Goal: Transaction & Acquisition: Purchase product/service

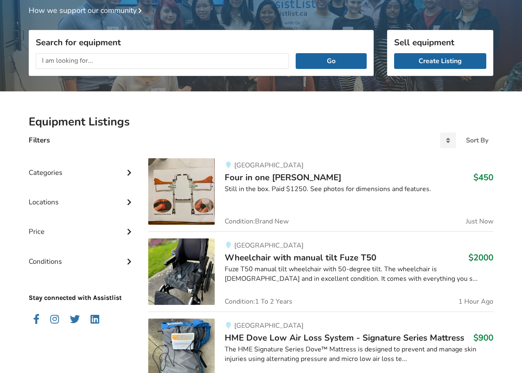
scroll to position [83, 0]
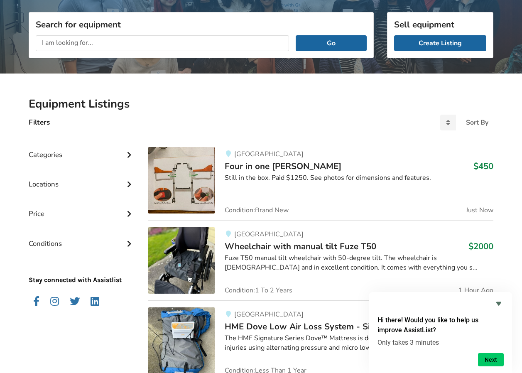
click at [75, 186] on div "Locations" at bounding box center [82, 177] width 106 height 29
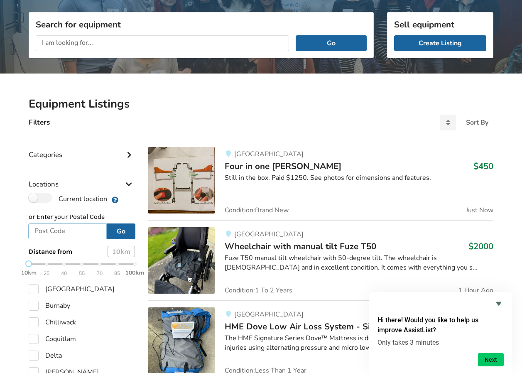
click at [55, 230] on input "text" at bounding box center [67, 231] width 78 height 16
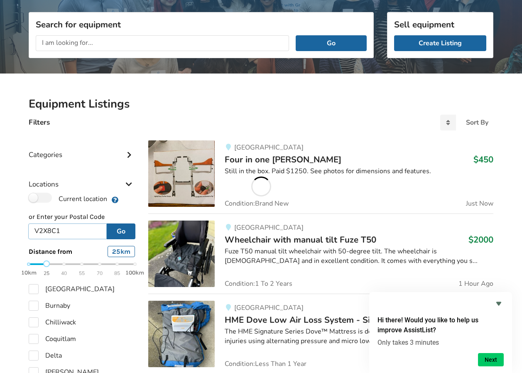
click at [46, 262] on div "10km 25 40 55 70 85 100km" at bounding box center [82, 268] width 106 height 15
type input "V2X8C1"
click at [119, 230] on button "Go" at bounding box center [121, 231] width 29 height 16
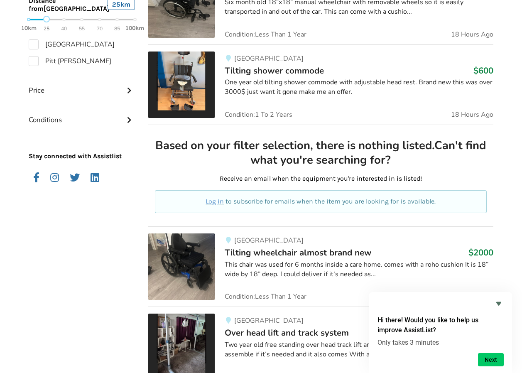
scroll to position [373, 0]
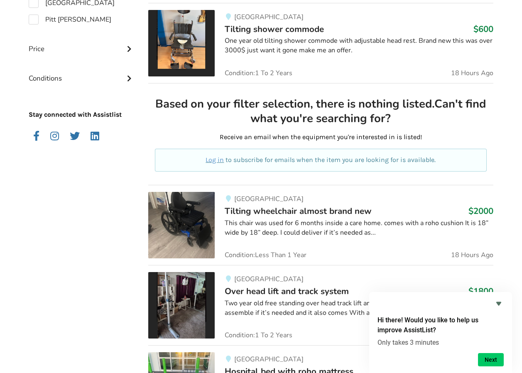
click at [322, 227] on div "This chair was used for 6 months inside a care home. comes with a roho cushion …" at bounding box center [358, 227] width 268 height 19
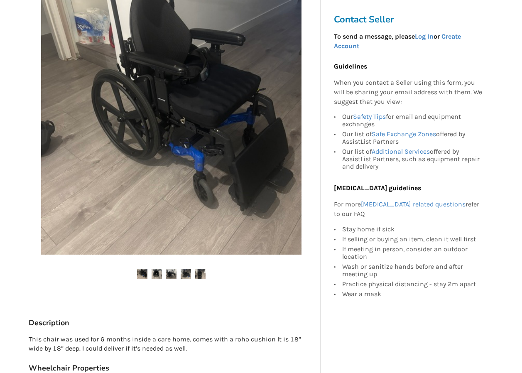
scroll to position [118, 0]
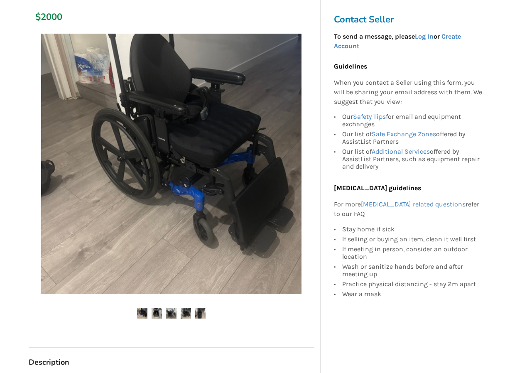
click at [172, 313] on img at bounding box center [171, 313] width 10 height 10
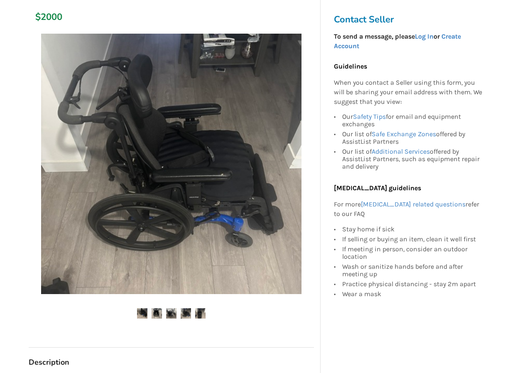
click at [183, 312] on img at bounding box center [185, 313] width 10 height 10
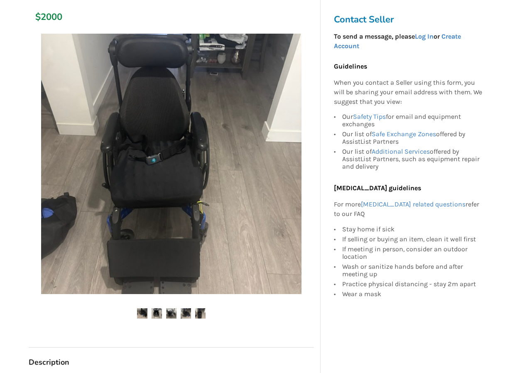
click at [200, 311] on img at bounding box center [200, 313] width 10 height 10
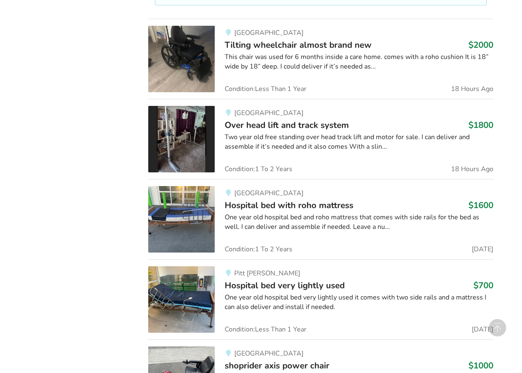
scroll to position [581, 0]
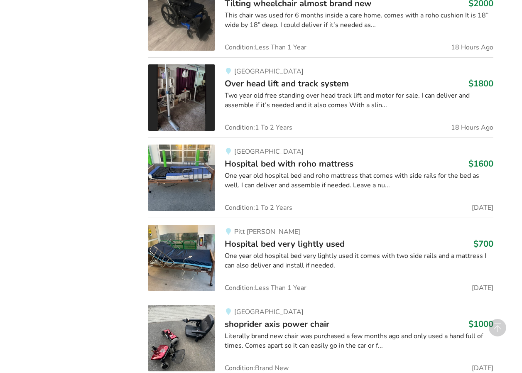
click at [267, 249] on span "Hospital bed very lightly used" at bounding box center [284, 244] width 120 height 12
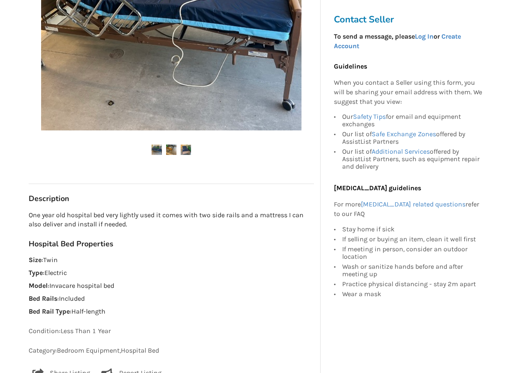
scroll to position [249, 0]
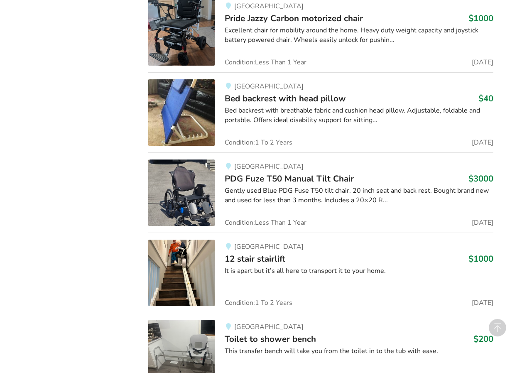
scroll to position [1369, 0]
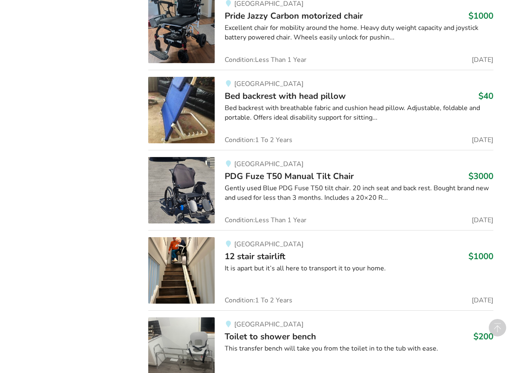
click at [300, 173] on span "PDG Fuze T50 Manual Tilt Chair" at bounding box center [288, 176] width 129 height 12
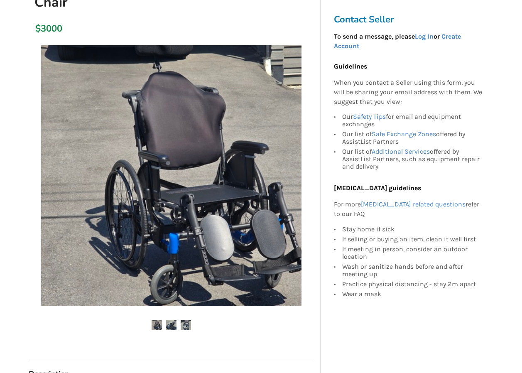
scroll to position [124, 0]
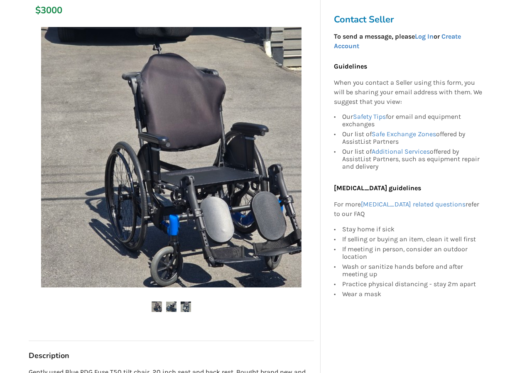
click at [170, 309] on img at bounding box center [171, 306] width 10 height 10
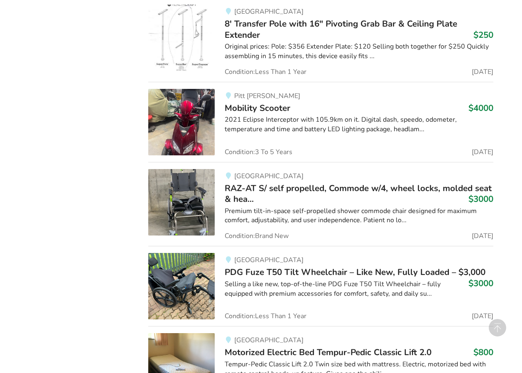
scroll to position [2431, 0]
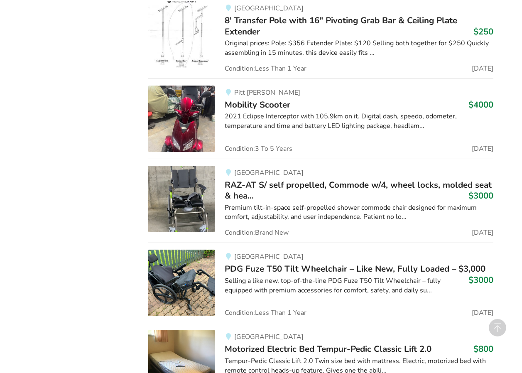
click at [299, 268] on span "PDG Fuze T50 Tilt Wheelchair – Like New, Fully Loaded – $3,000" at bounding box center [354, 269] width 261 height 12
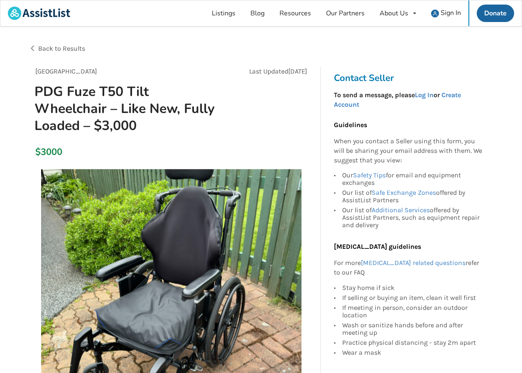
click at [44, 46] on span "Back to Results" at bounding box center [61, 48] width 47 height 8
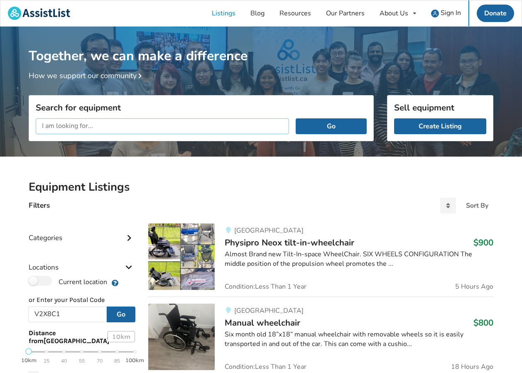
click at [139, 125] on input "text" at bounding box center [162, 126] width 253 height 16
type input "low air loss mattress"
click at [295, 118] on button "Go" at bounding box center [330, 126] width 71 height 16
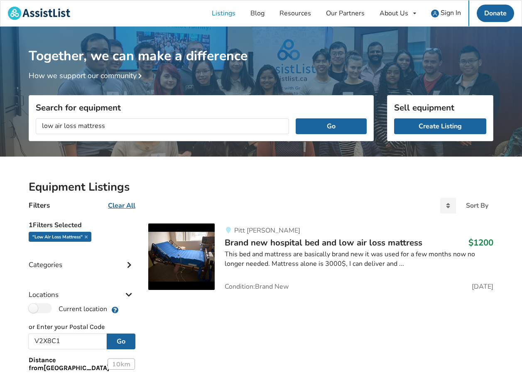
click at [327, 239] on span "Brand new hospital bed and low air loss mattress" at bounding box center [322, 242] width 197 height 12
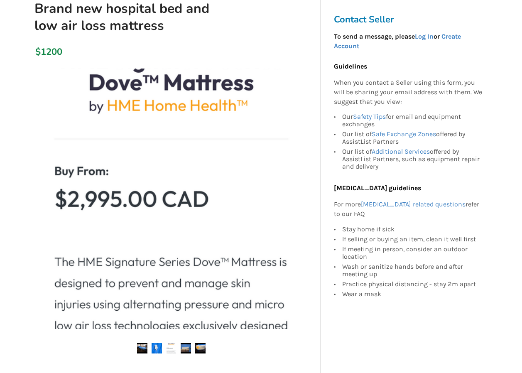
scroll to position [124, 0]
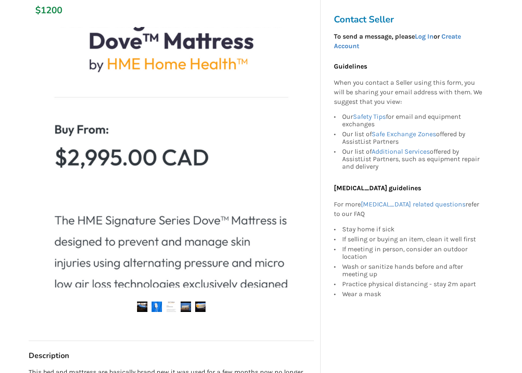
click at [148, 307] on ul at bounding box center [171, 306] width 285 height 11
click at [155, 305] on img at bounding box center [156, 306] width 10 height 10
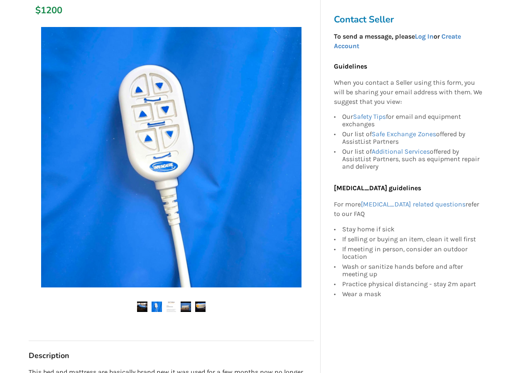
click at [173, 307] on img at bounding box center [171, 306] width 10 height 10
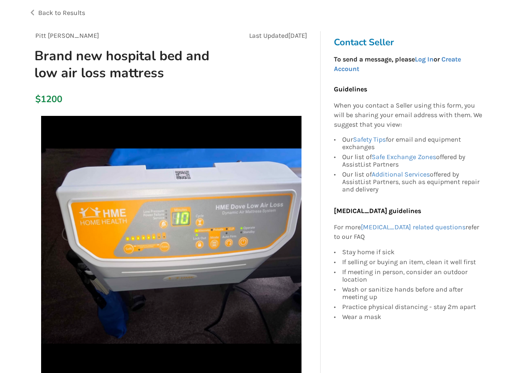
scroll to position [83, 0]
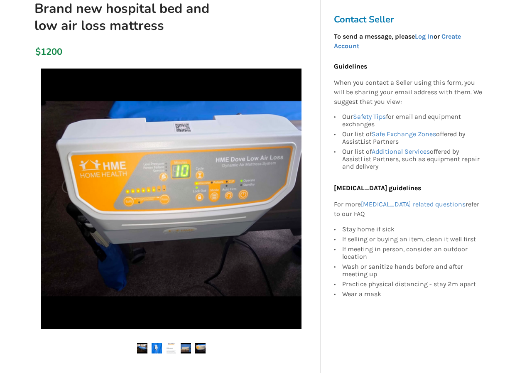
click at [140, 345] on img at bounding box center [142, 348] width 10 height 10
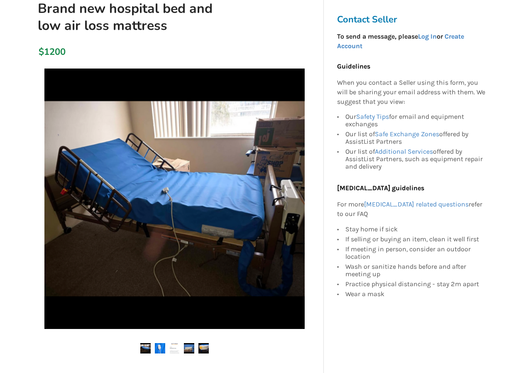
scroll to position [41, 0]
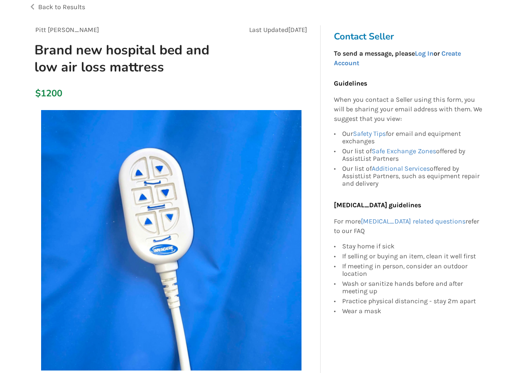
click at [43, 247] on img at bounding box center [171, 240] width 260 height 260
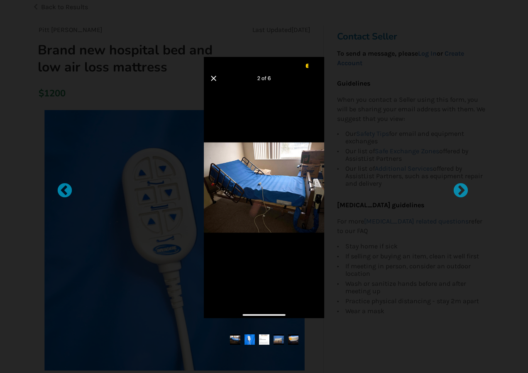
click at [213, 77] on img at bounding box center [264, 187] width 120 height 261
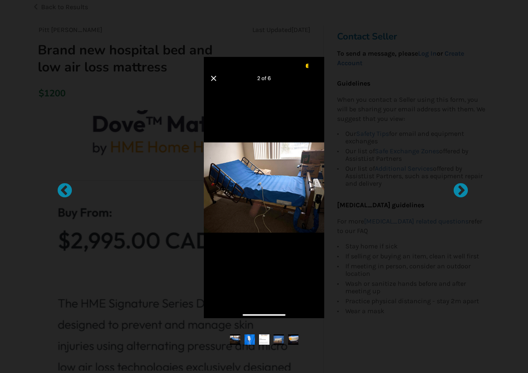
click at [212, 79] on img at bounding box center [264, 187] width 120 height 261
click at [65, 189] on div at bounding box center [60, 186] width 8 height 8
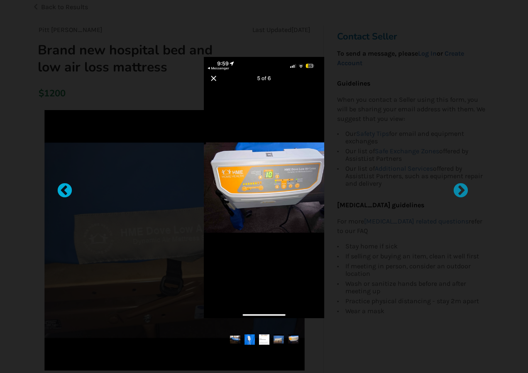
click at [64, 190] on div at bounding box center [60, 186] width 8 height 8
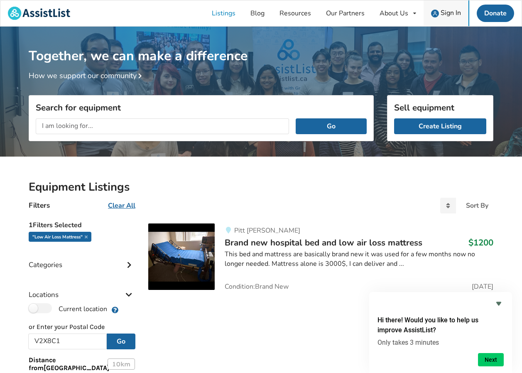
click at [447, 11] on span "Sign In" at bounding box center [450, 12] width 20 height 9
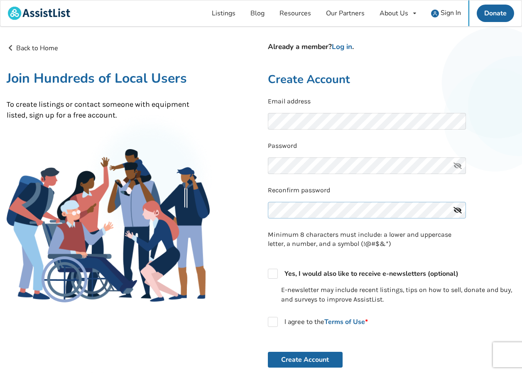
click at [268, 351] on button "Create Account" at bounding box center [305, 359] width 75 height 16
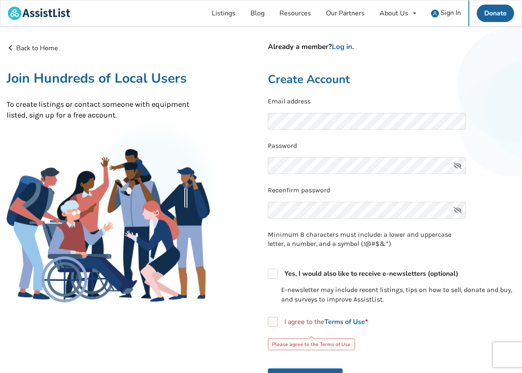
scroll to position [41, 0]
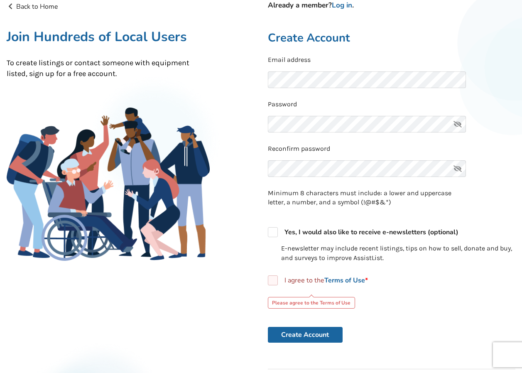
click at [278, 279] on label "I agree to the Terms of Use *" at bounding box center [318, 280] width 100 height 10
checkbox input "true"
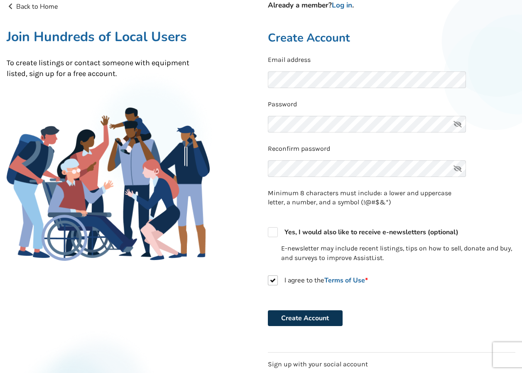
click at [308, 315] on button "Create Account" at bounding box center [305, 318] width 75 height 16
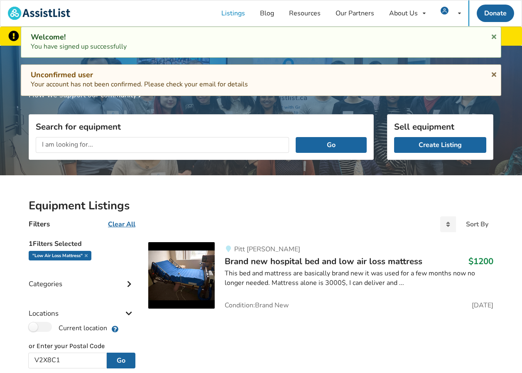
click at [332, 260] on span "Brand new hospital bed and low air loss mattress" at bounding box center [322, 261] width 197 height 12
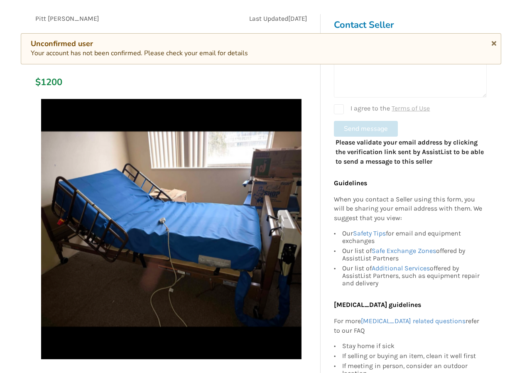
scroll to position [83, 0]
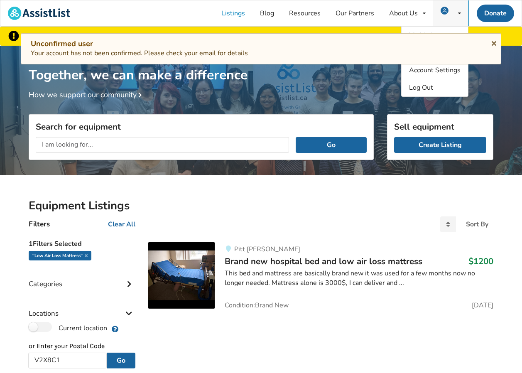
click at [460, 13] on icon at bounding box center [459, 13] width 3 height 5
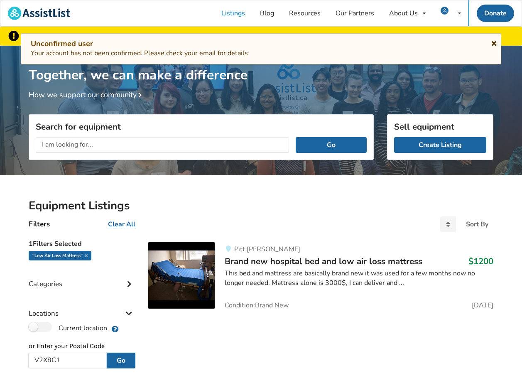
click at [493, 41] on icon at bounding box center [494, 42] width 8 height 7
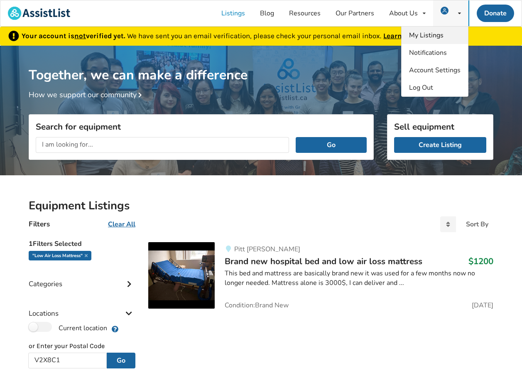
click at [436, 34] on span "My Listings" at bounding box center [426, 35] width 34 height 9
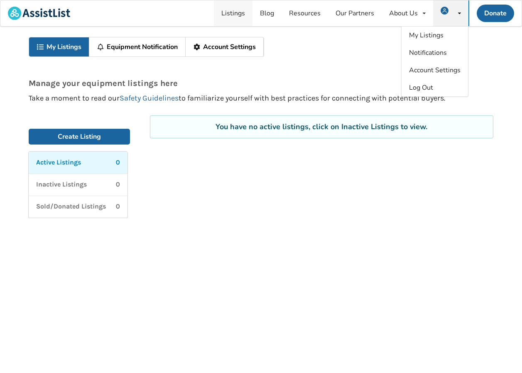
click at [231, 14] on link "Listings" at bounding box center [233, 13] width 39 height 26
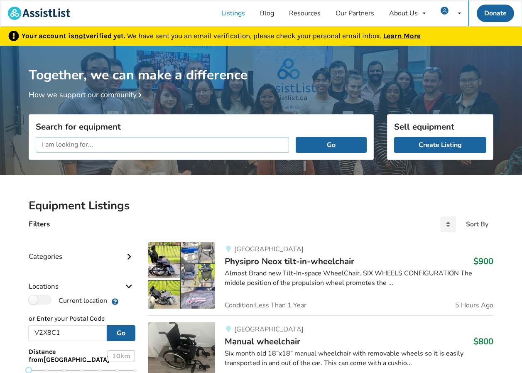
click at [191, 146] on input "text" at bounding box center [162, 145] width 253 height 16
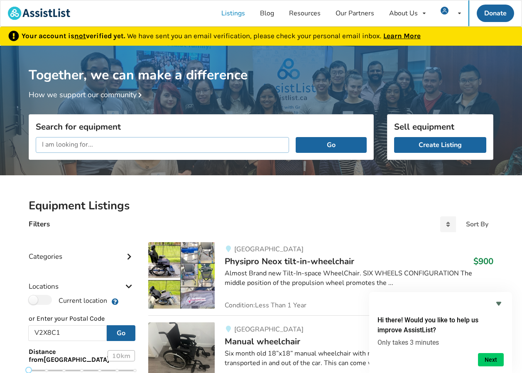
click at [238, 144] on input "text" at bounding box center [162, 145] width 253 height 16
type input "low air"
click at [295, 137] on button "Go" at bounding box center [330, 145] width 71 height 16
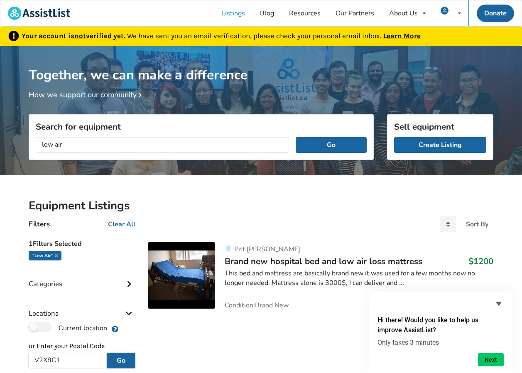
click at [318, 263] on span "Brand new hospital bed and low air loss mattress" at bounding box center [322, 261] width 197 height 12
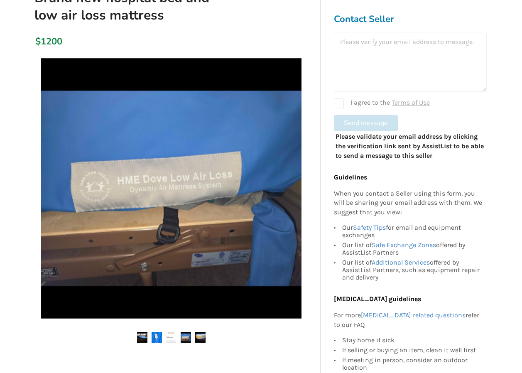
scroll to position [41, 0]
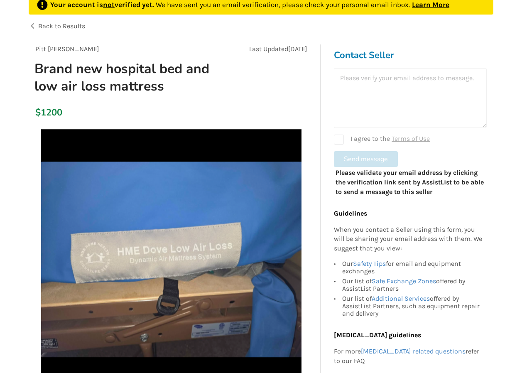
click at [409, 94] on div at bounding box center [410, 98] width 153 height 60
click at [368, 63] on div "Contact Seller I agree to the Terms of Use Send message Please validate your em…" at bounding box center [410, 124] width 166 height 160
click at [371, 53] on h3 "Contact Seller" at bounding box center [410, 55] width 153 height 12
drag, startPoint x: 371, startPoint y: 53, endPoint x: 378, endPoint y: 82, distance: 30.2
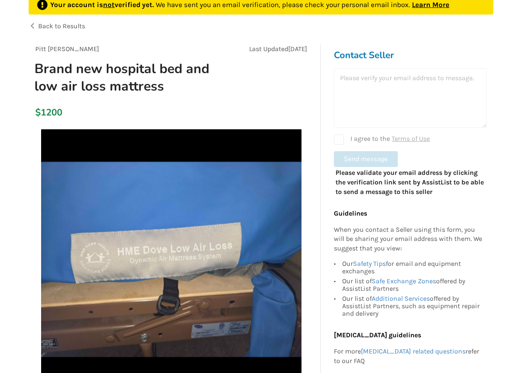
click at [378, 83] on div at bounding box center [410, 98] width 153 height 60
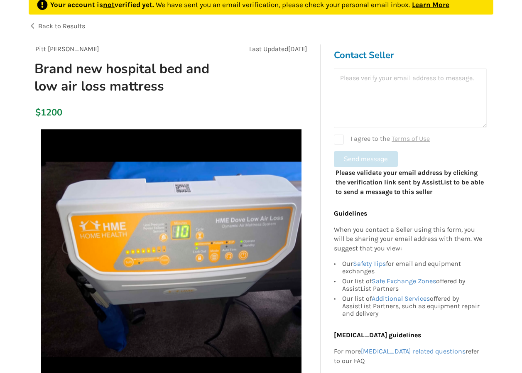
click at [381, 80] on div at bounding box center [410, 98] width 153 height 60
click at [396, 88] on div at bounding box center [410, 98] width 153 height 60
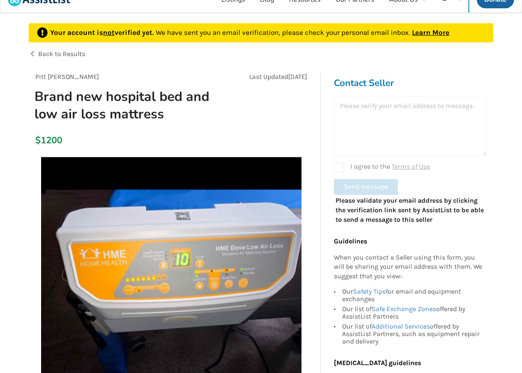
scroll to position [0, 0]
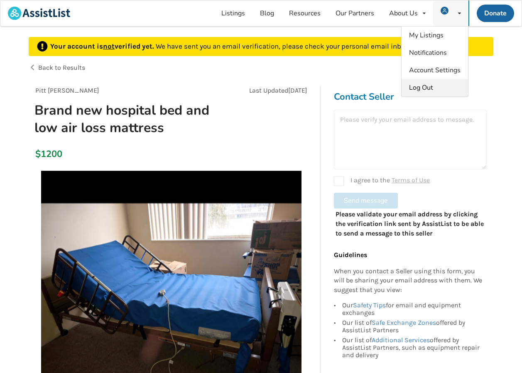
click at [420, 83] on span "Log Out" at bounding box center [421, 87] width 24 height 9
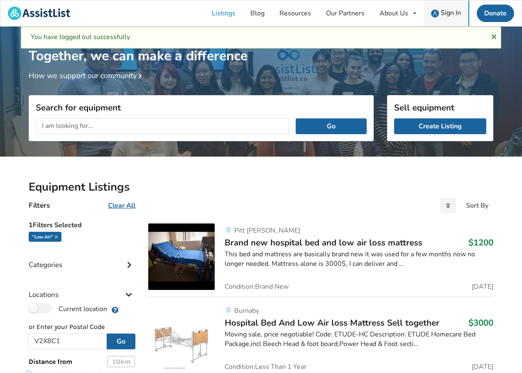
click at [456, 12] on span "Sign In" at bounding box center [450, 12] width 20 height 9
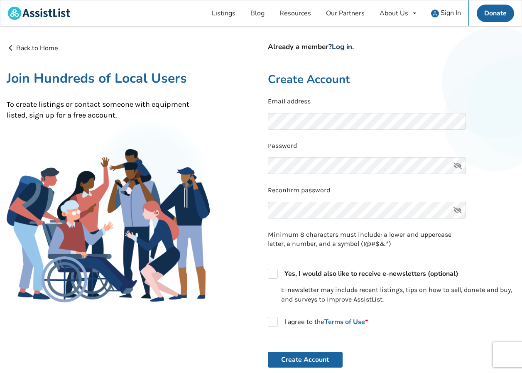
click at [348, 42] on link "Log in" at bounding box center [342, 47] width 20 height 10
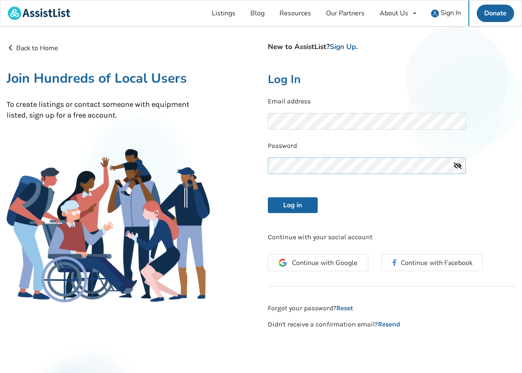
click at [268, 197] on button "Log in" at bounding box center [293, 205] width 50 height 16
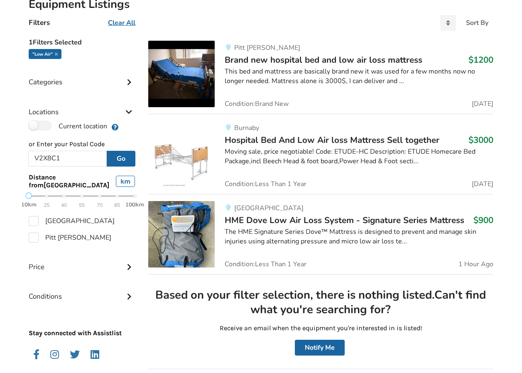
scroll to position [107, 0]
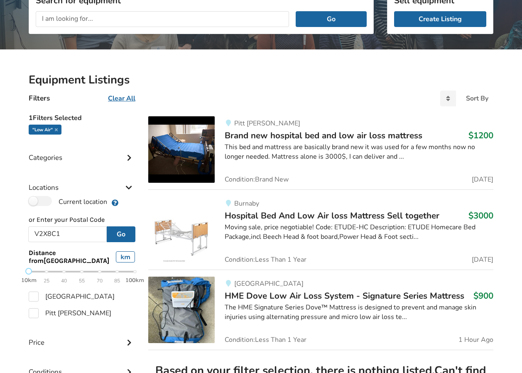
click at [366, 138] on span "Brand new hospital bed and low air loss mattress" at bounding box center [322, 135] width 197 height 12
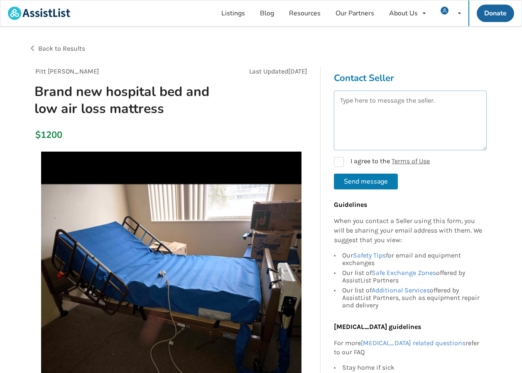
click at [407, 114] on textarea at bounding box center [410, 120] width 153 height 60
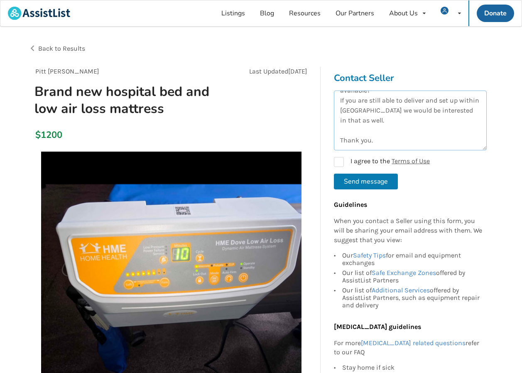
scroll to position [44, 0]
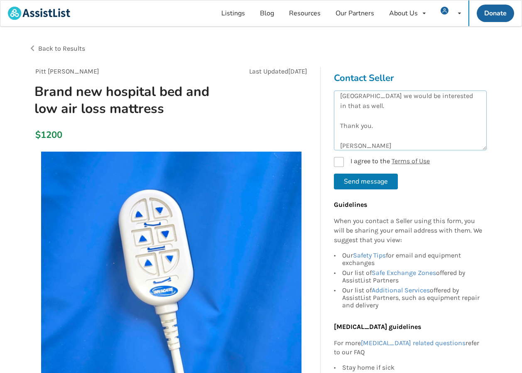
type textarea "Hello, we are interested in the bed and matress, can you let us know if it's st…"
click at [337, 161] on label "I agree to the Terms of Use" at bounding box center [382, 162] width 96 height 10
checkbox input "true"
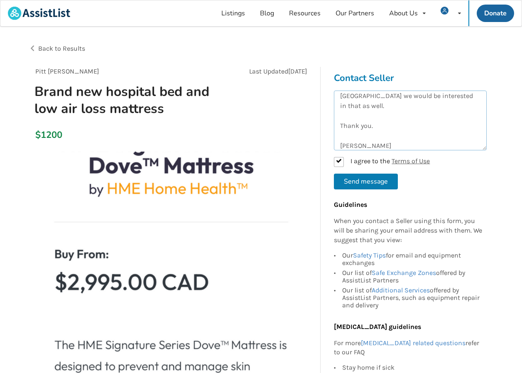
click at [393, 108] on textarea "Hello, we are interested in the bed and matress, can you let us know if it's st…" at bounding box center [410, 120] width 153 height 60
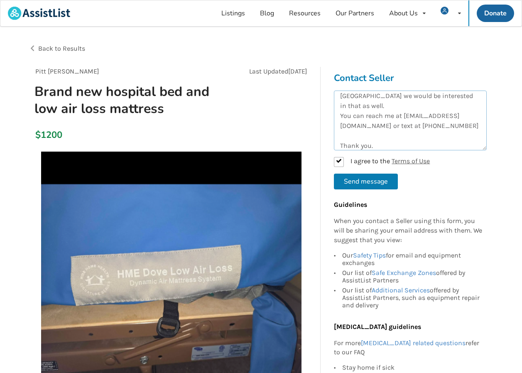
click at [350, 134] on textarea "Hello, we are interested in the bed and matress, can you let us know if it's st…" at bounding box center [410, 120] width 153 height 60
click at [354, 134] on textarea "Hello, we are interested in the bed and matress, can you let us know if it's st…" at bounding box center [410, 120] width 153 height 60
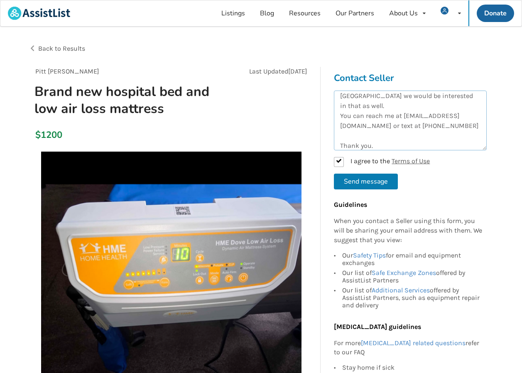
type textarea "Hello, we are interested in the bed and matress, can you let us know if it's st…"
click at [392, 183] on button "Send message" at bounding box center [366, 181] width 64 height 16
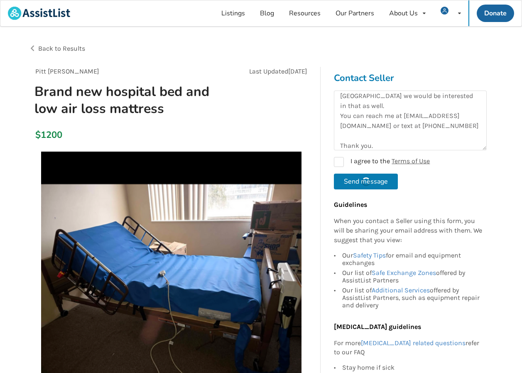
checkbox input "false"
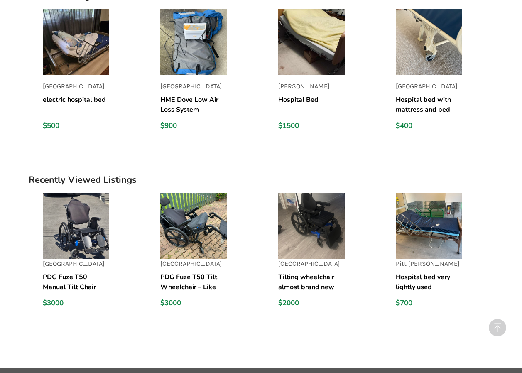
scroll to position [705, 0]
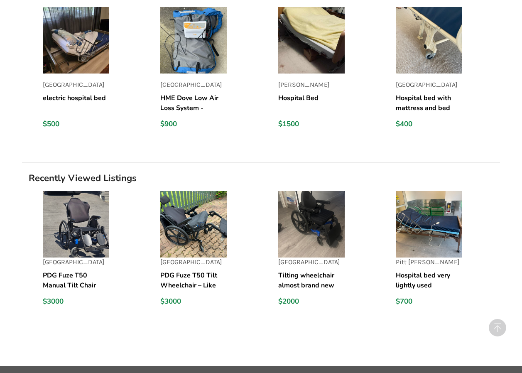
click at [439, 234] on img at bounding box center [428, 224] width 66 height 66
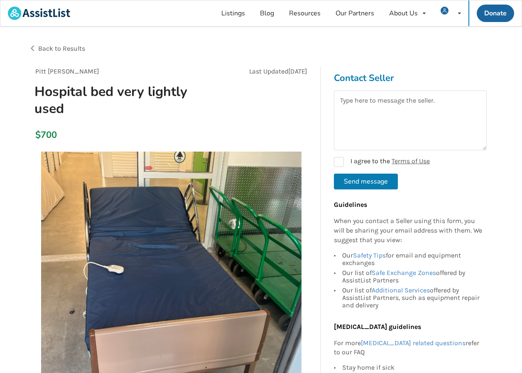
click at [78, 47] on span "Back to Results" at bounding box center [61, 48] width 47 height 8
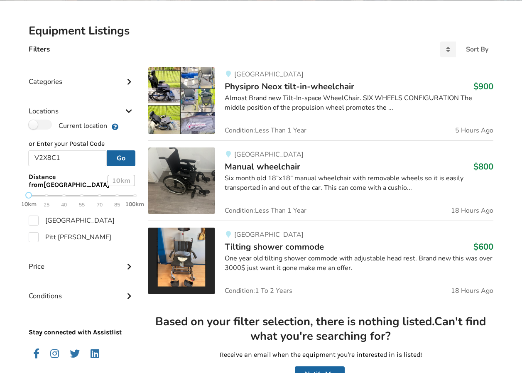
scroll to position [151, 0]
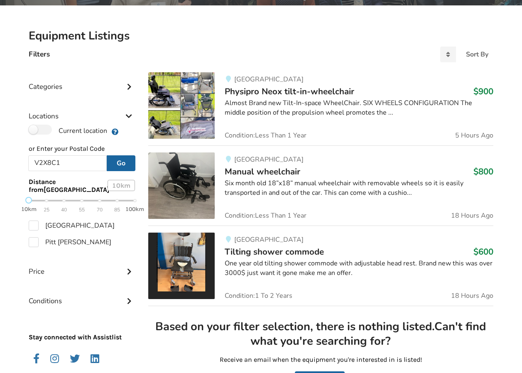
click at [63, 200] on div "10km 25 40 55 70 85 100km" at bounding box center [82, 204] width 106 height 15
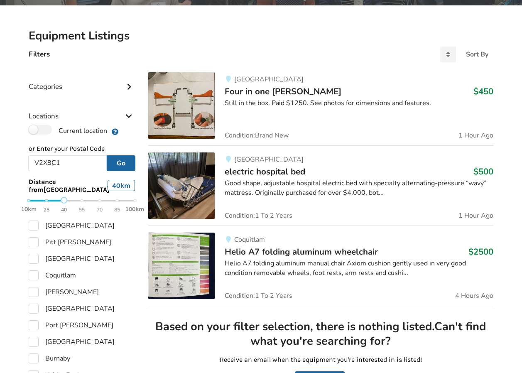
scroll to position [0, 0]
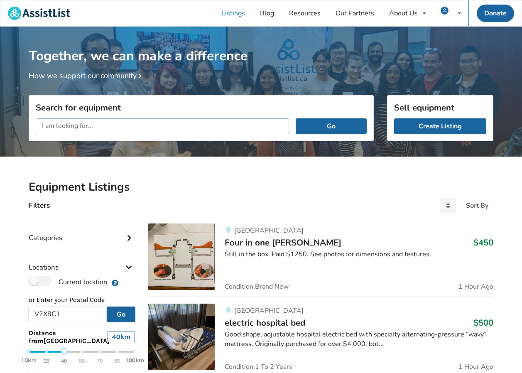
click at [207, 126] on input "text" at bounding box center [162, 126] width 253 height 16
type input "low air"
click at [295, 118] on button "Go" at bounding box center [330, 126] width 71 height 16
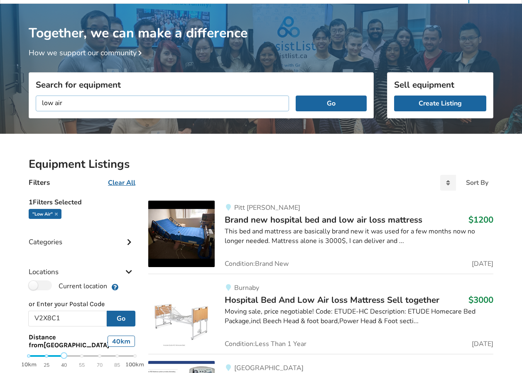
scroll to position [41, 0]
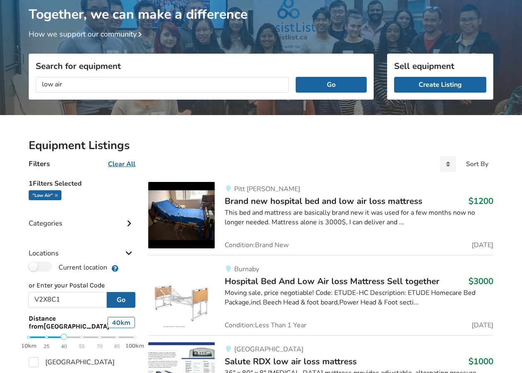
click at [363, 279] on span "Hospital Bed And Low Air loss Mattress Sell ​​together" at bounding box center [331, 281] width 215 height 12
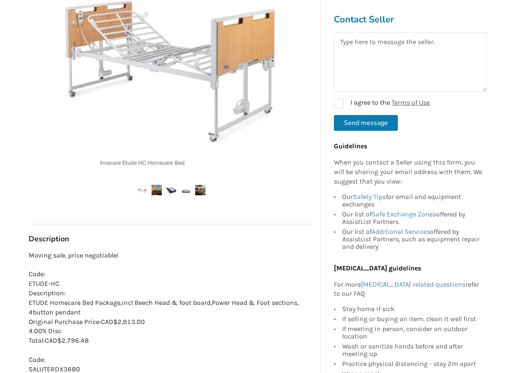
scroll to position [249, 0]
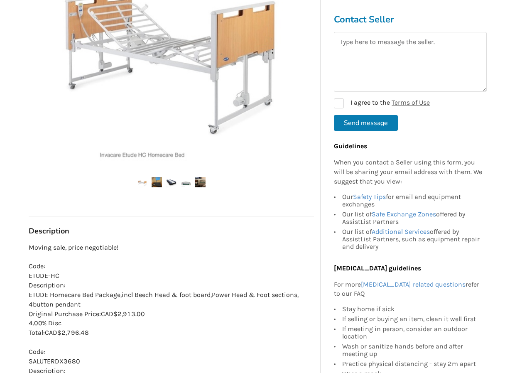
click at [173, 185] on img at bounding box center [171, 182] width 10 height 10
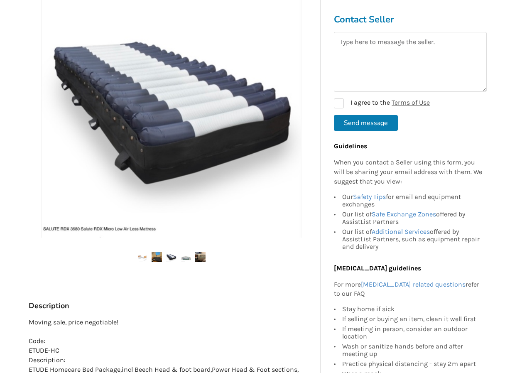
scroll to position [166, 0]
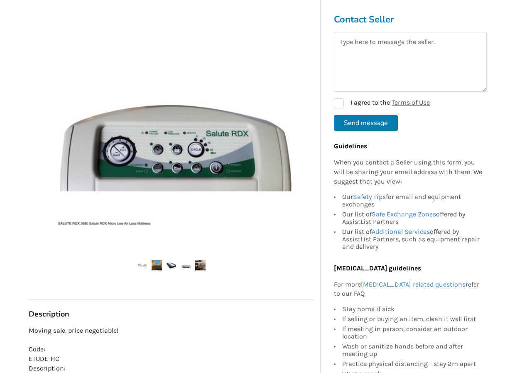
click at [185, 263] on img at bounding box center [185, 265] width 10 height 10
click at [197, 266] on img at bounding box center [200, 265] width 10 height 10
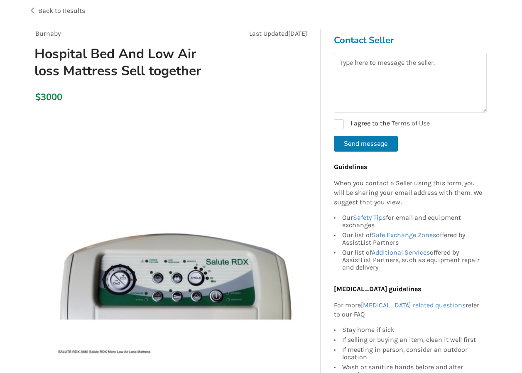
scroll to position [0, 0]
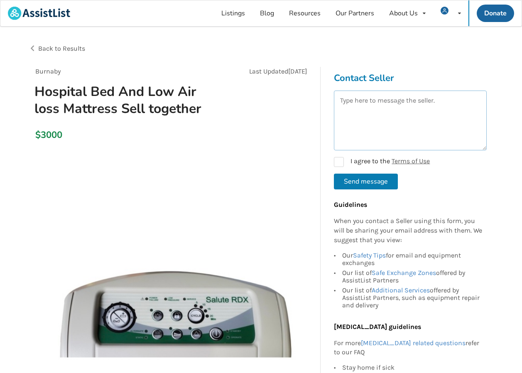
click at [356, 100] on textarea at bounding box center [410, 120] width 153 height 60
type textarea "Hello, we are interested in the hospital bed and low air mattress, can you let …"
drag, startPoint x: 339, startPoint y: 160, endPoint x: 350, endPoint y: 171, distance: 16.4
click at [339, 159] on label "I agree to the Terms of Use" at bounding box center [382, 162] width 96 height 10
checkbox input "true"
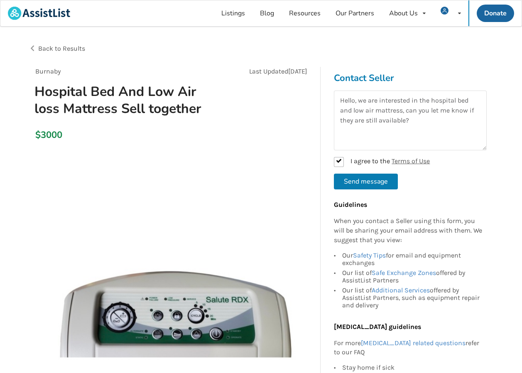
click at [370, 181] on button "Send message" at bounding box center [366, 181] width 64 height 16
checkbox input "false"
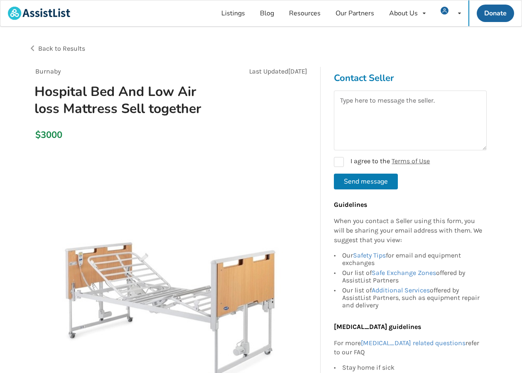
click at [70, 45] on span "Back to Results" at bounding box center [61, 48] width 47 height 8
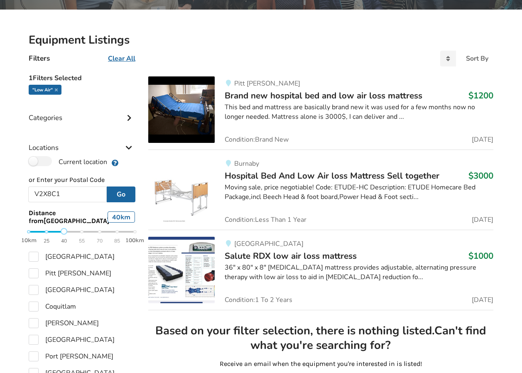
scroll to position [166, 0]
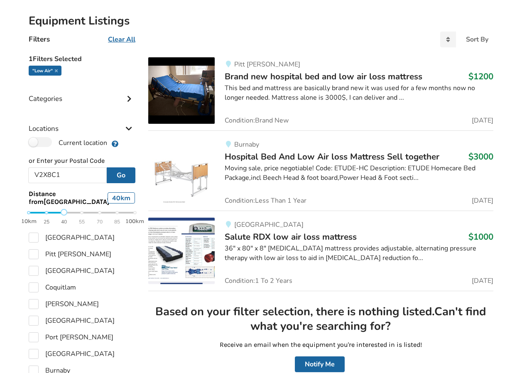
click at [304, 253] on div "36" x 80" x 8" [MEDICAL_DATA] mattress provides adjustable, alternating pressur…" at bounding box center [358, 253] width 268 height 19
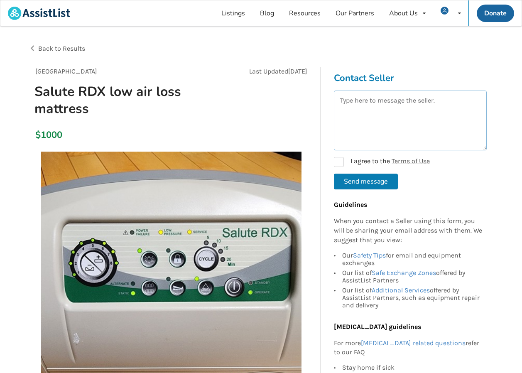
click at [363, 102] on textarea at bounding box center [410, 120] width 153 height 60
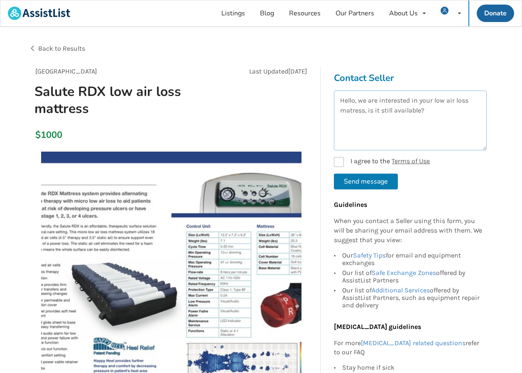
type textarea "Hello, we are interested in your low air loss matress, is it still available?"
click at [337, 164] on label "I agree to the Terms of Use" at bounding box center [382, 162] width 96 height 10
checkbox input "true"
click at [388, 183] on button "Send message" at bounding box center [366, 181] width 64 height 16
checkbox input "false"
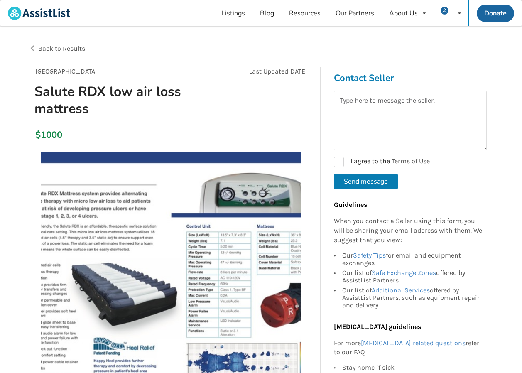
click at [78, 48] on span "Back to Results" at bounding box center [61, 48] width 47 height 8
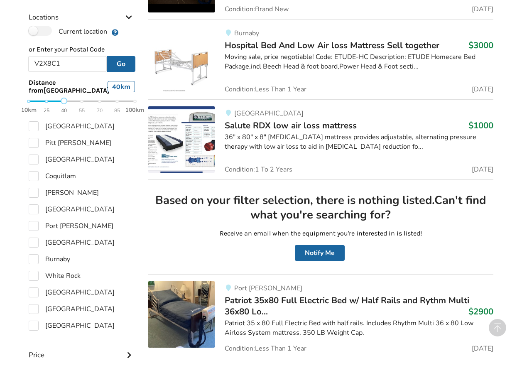
scroll to position [276, 0]
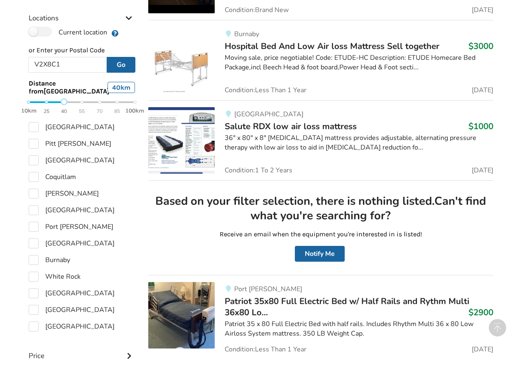
click at [275, 300] on span "Patriot 35x80 Full Electric Bed w/ Half Rails and Rythm Multi 36x80 Lo..." at bounding box center [346, 306] width 244 height 22
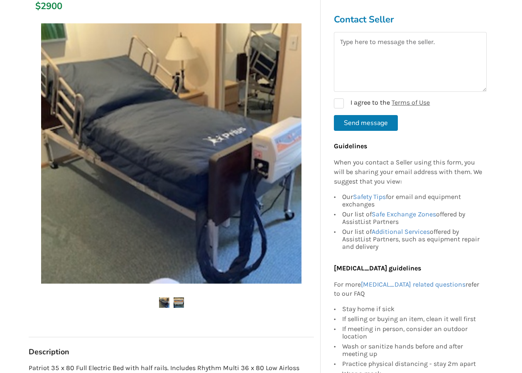
scroll to position [207, 0]
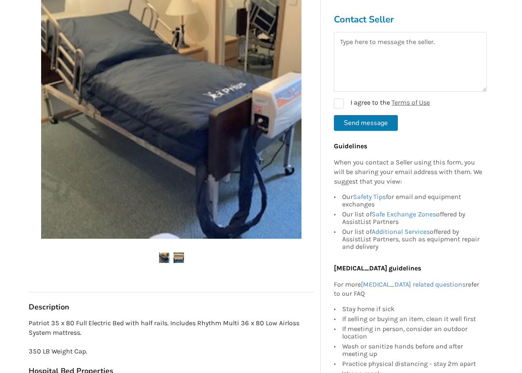
click at [183, 256] on img at bounding box center [178, 257] width 10 height 10
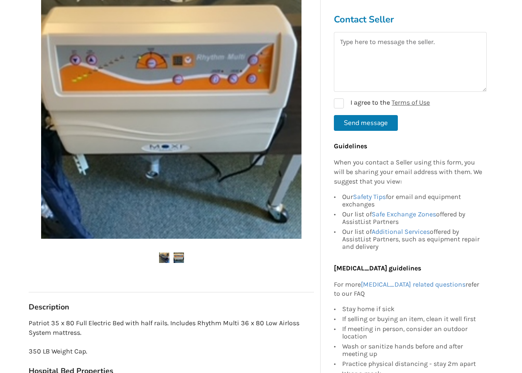
click at [162, 261] on img at bounding box center [164, 257] width 10 height 10
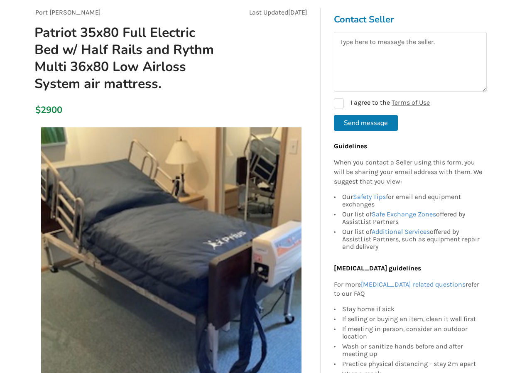
scroll to position [41, 0]
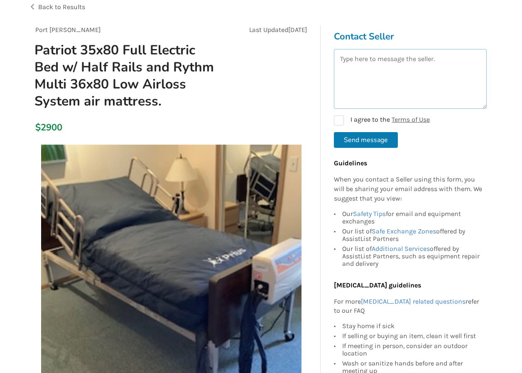
click at [355, 77] on textarea at bounding box center [410, 79] width 153 height 60
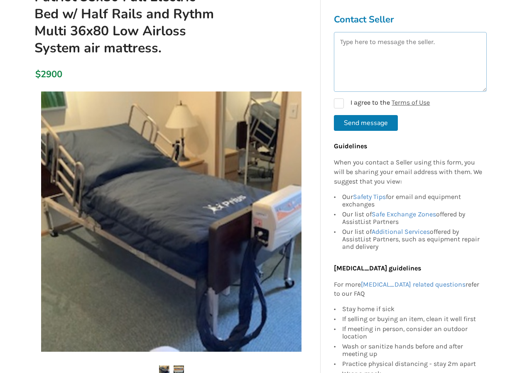
scroll to position [0, 0]
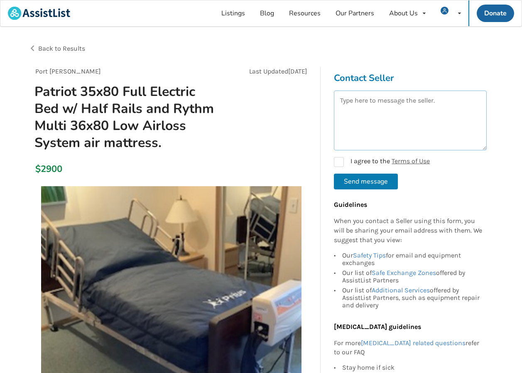
click at [357, 98] on textarea at bounding box center [410, 120] width 153 height 60
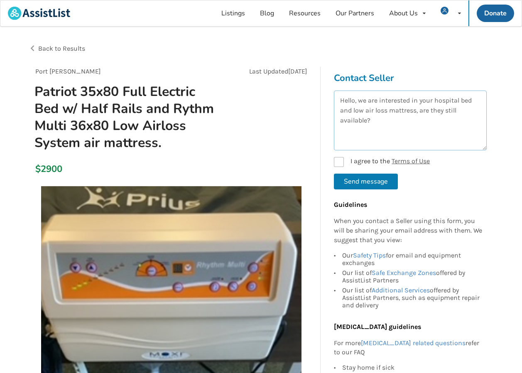
type textarea "Hello, we are interested in your hospital bed and low air loss mattress, are th…"
click at [341, 161] on label "I agree to the Terms of Use" at bounding box center [382, 162] width 96 height 10
checkbox input "true"
click at [378, 186] on button "Send message" at bounding box center [366, 181] width 64 height 16
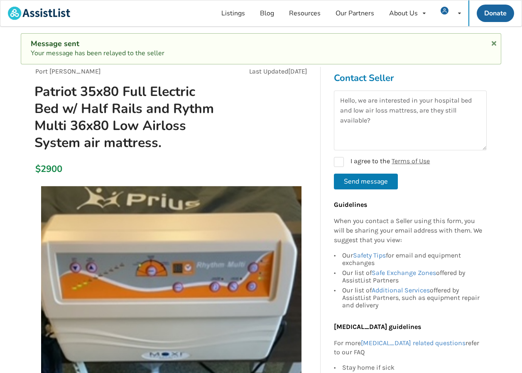
checkbox input "false"
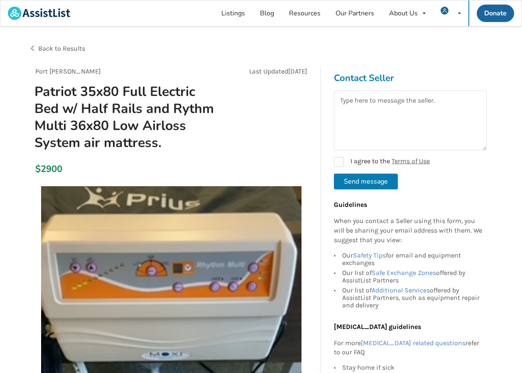
click at [72, 49] on span "Back to Results" at bounding box center [61, 48] width 47 height 8
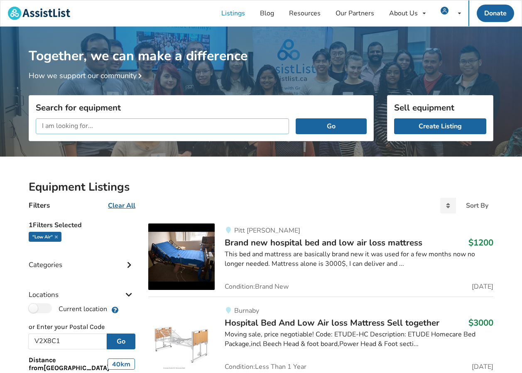
click at [68, 124] on input "text" at bounding box center [162, 126] width 253 height 16
type input "tilt"
click at [295, 118] on button "Go" at bounding box center [330, 126] width 71 height 16
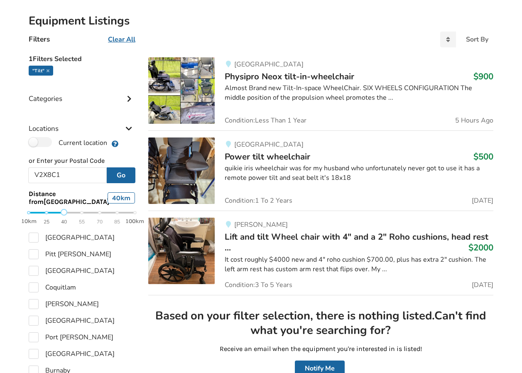
scroll to position [207, 0]
